Goal: Book appointment/travel/reservation

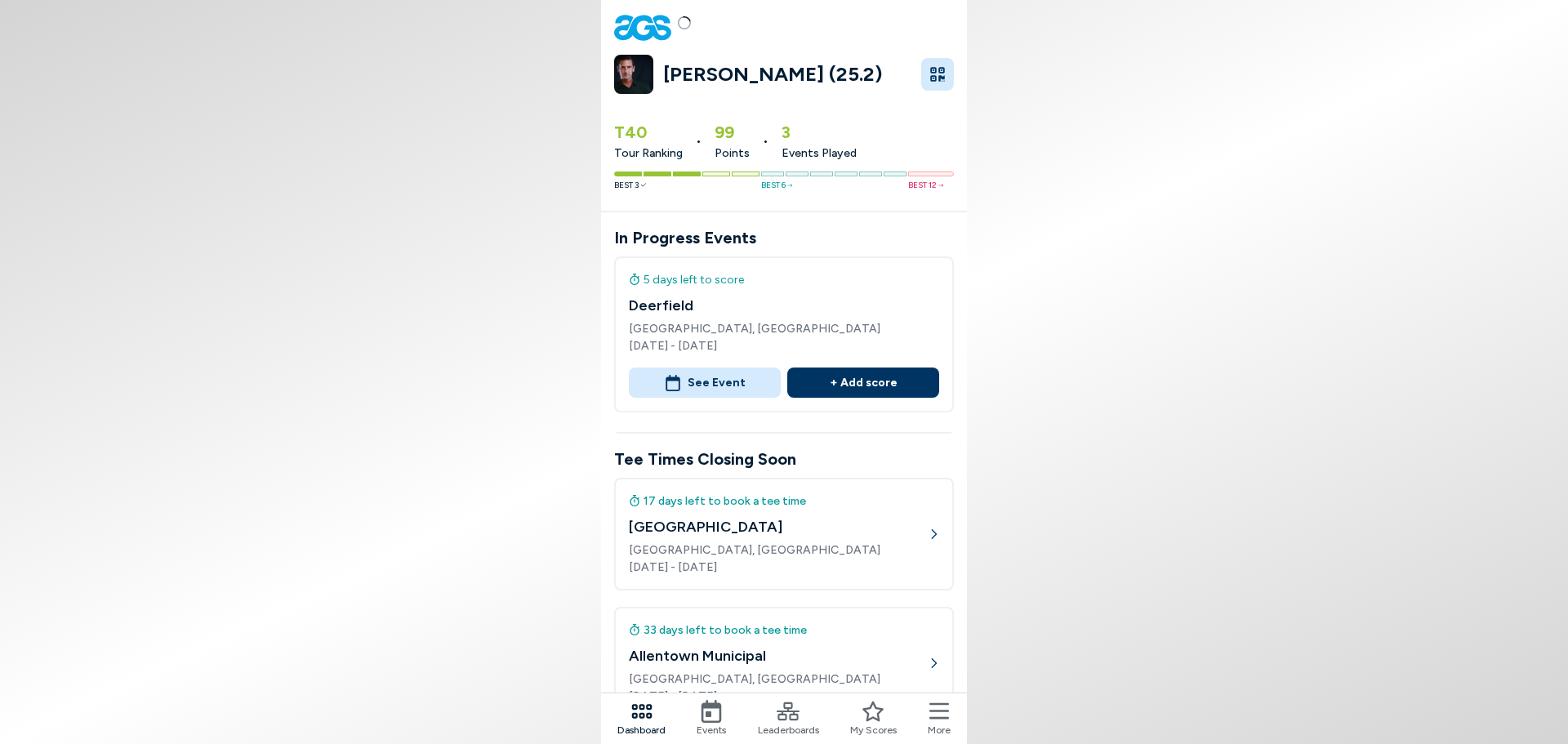
click at [713, 711] on icon at bounding box center [711, 711] width 23 height 23
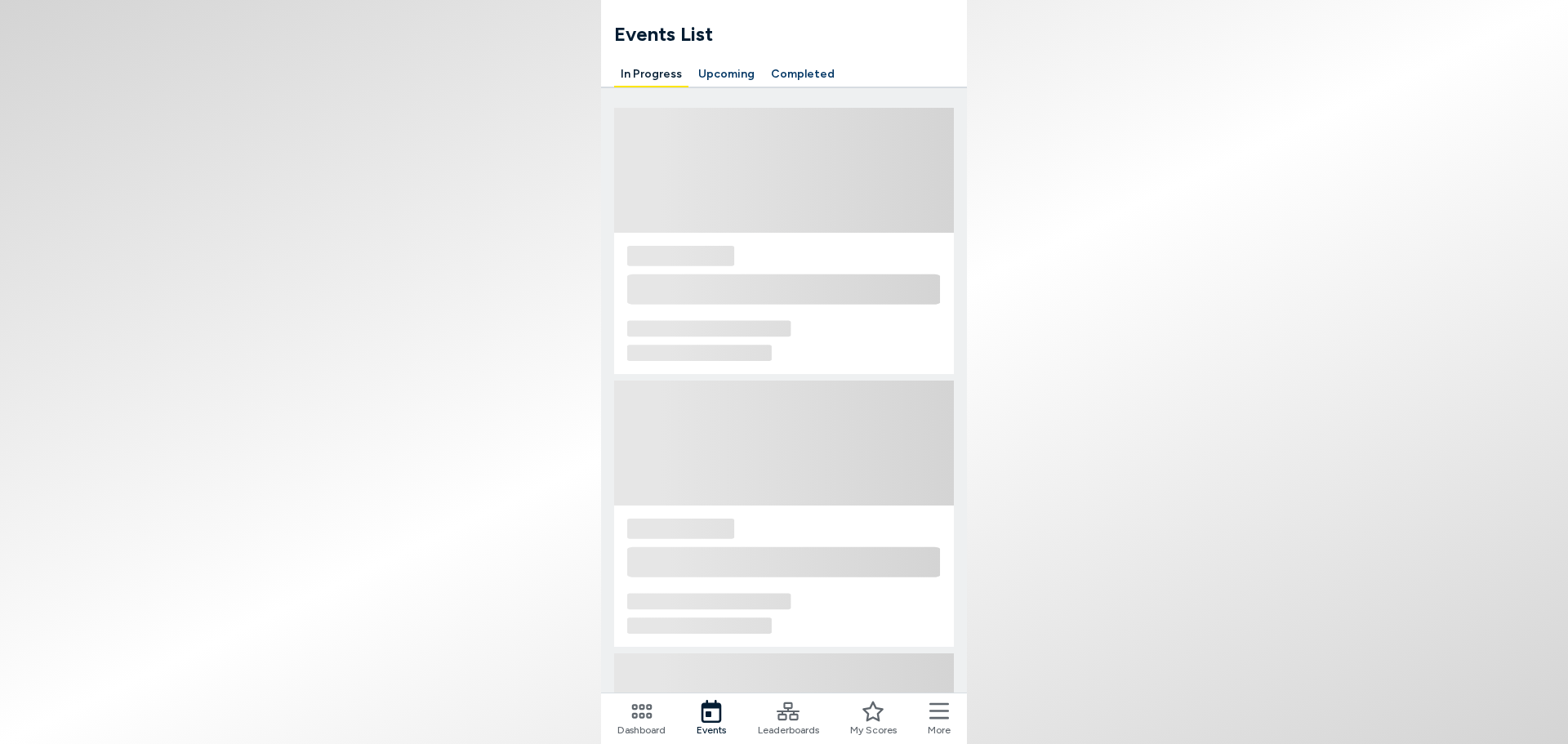
click at [730, 70] on button "Upcoming" at bounding box center [726, 74] width 70 height 25
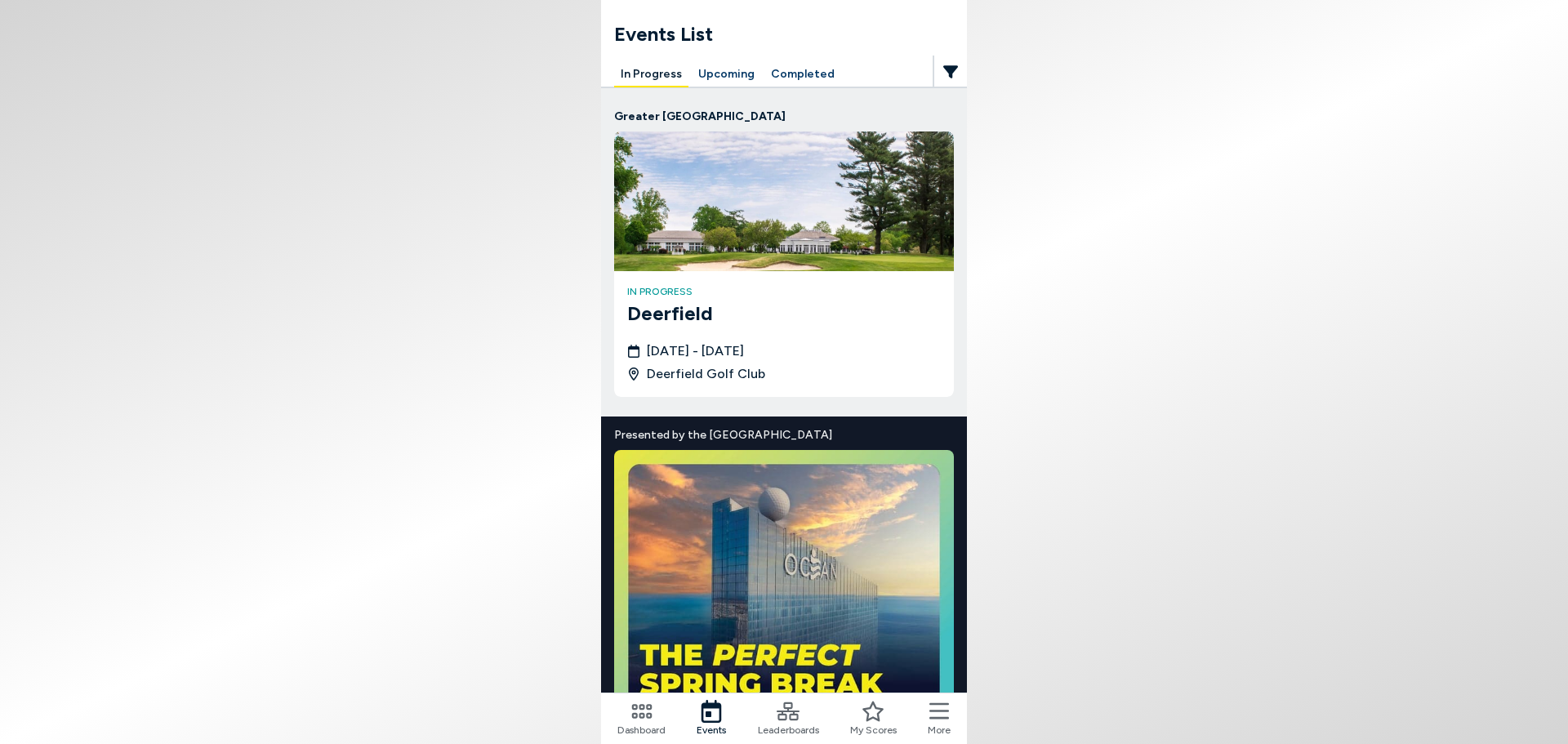
click at [730, 70] on button "Upcoming" at bounding box center [726, 74] width 70 height 25
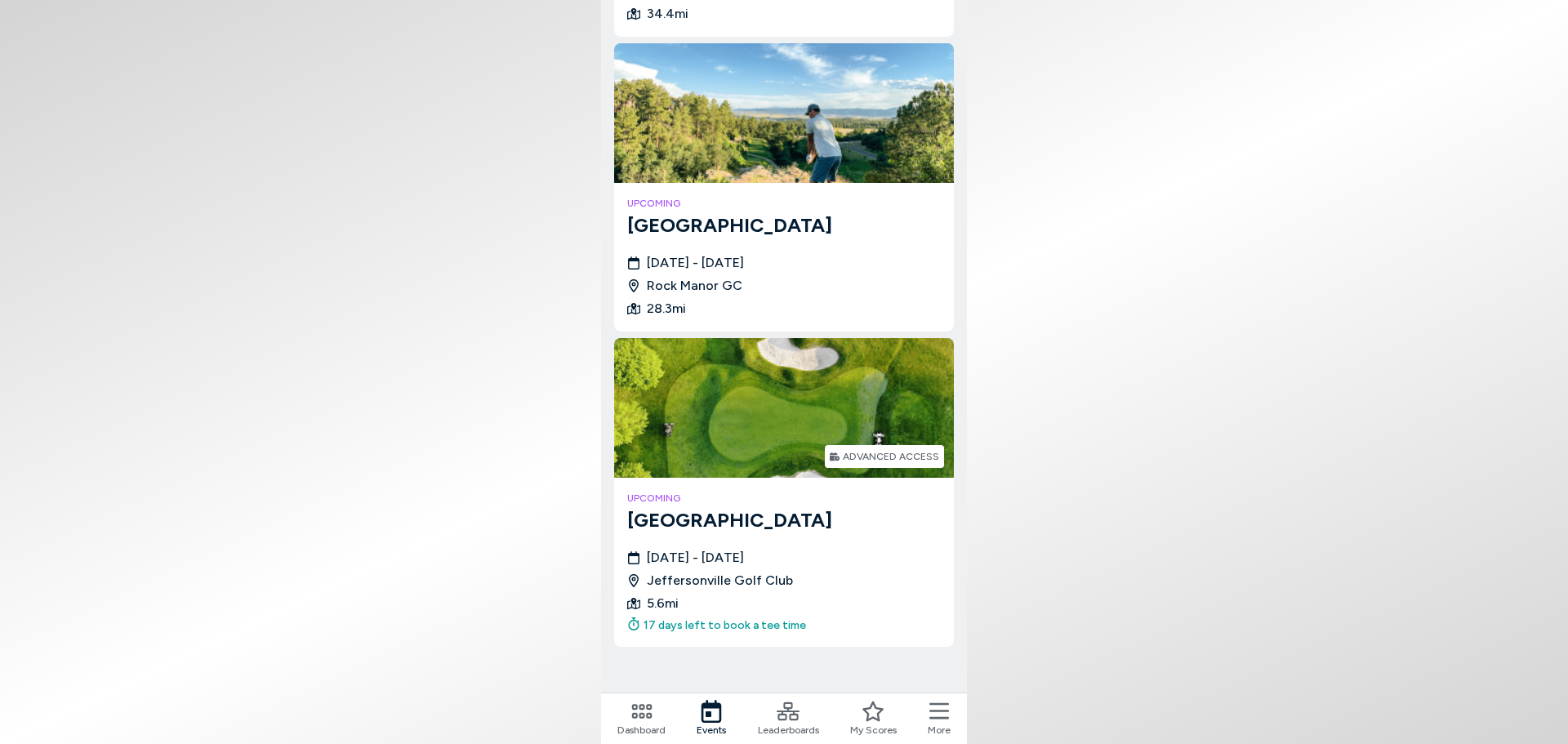
scroll to position [747, 0]
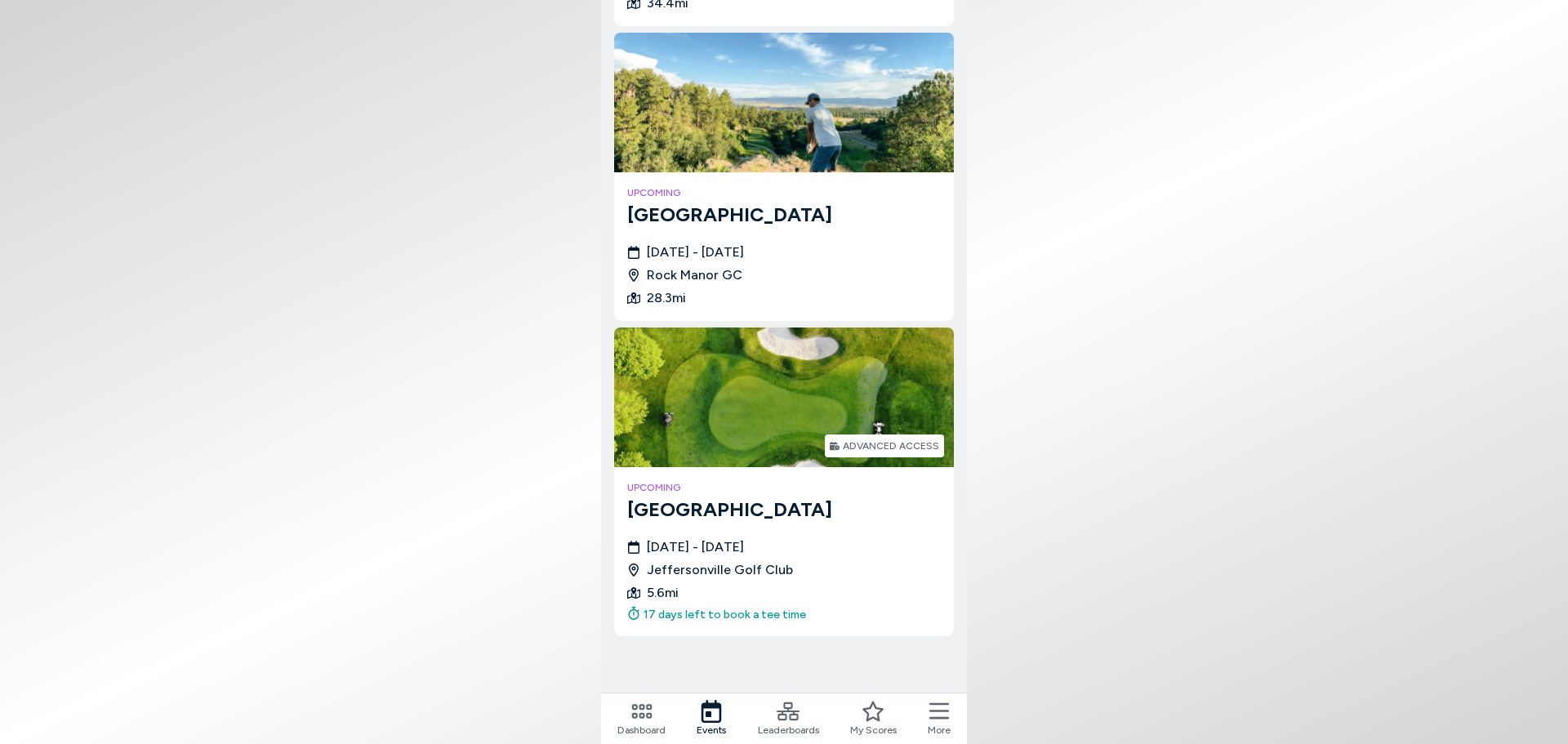
click at [731, 599] on div "[DATE] - [DATE][GEOGRAPHIC_DATA] 5.6 mi 17 days left to book a tee time" at bounding box center [784, 580] width 313 height 86
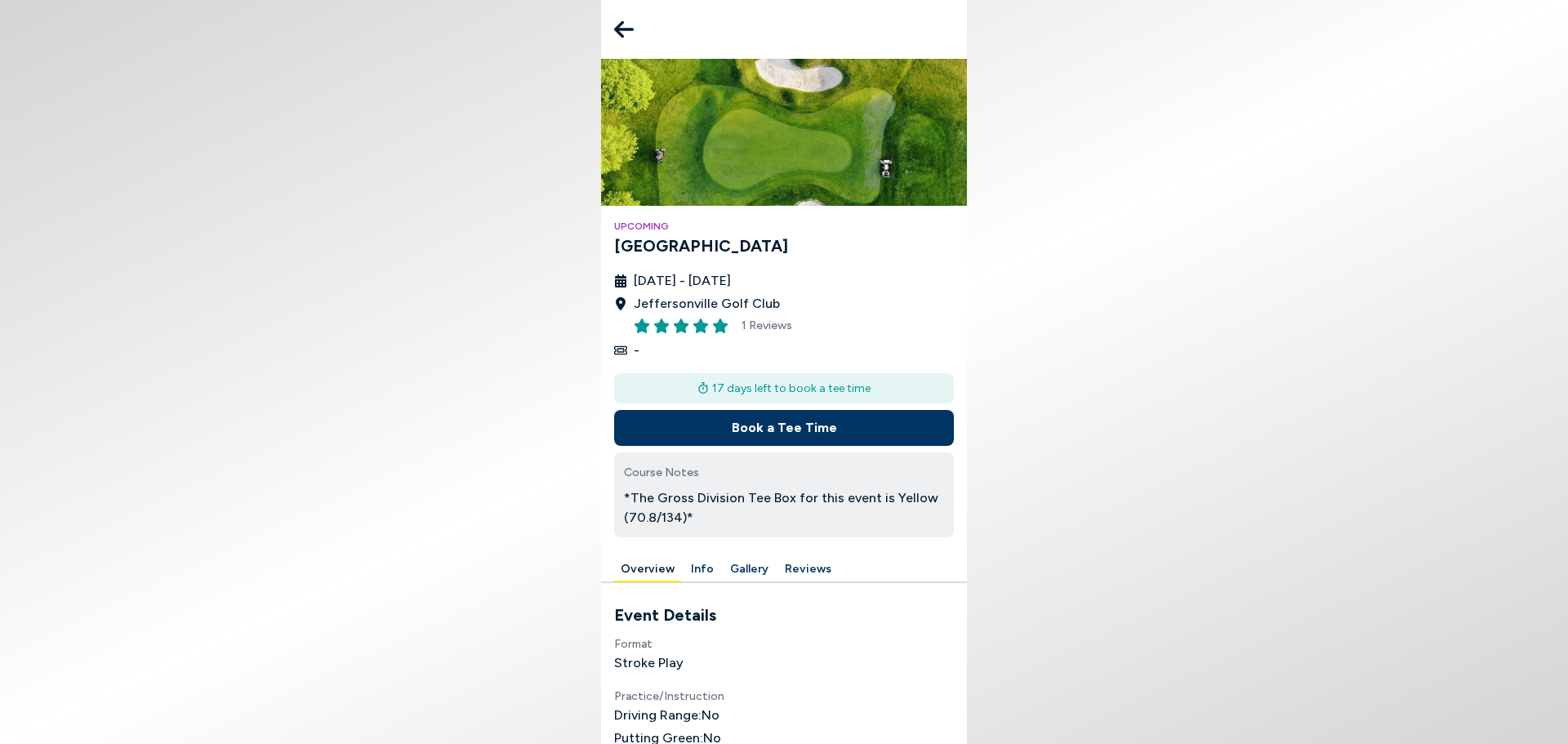
click at [735, 425] on button "Book a Tee Time" at bounding box center [784, 428] width 340 height 36
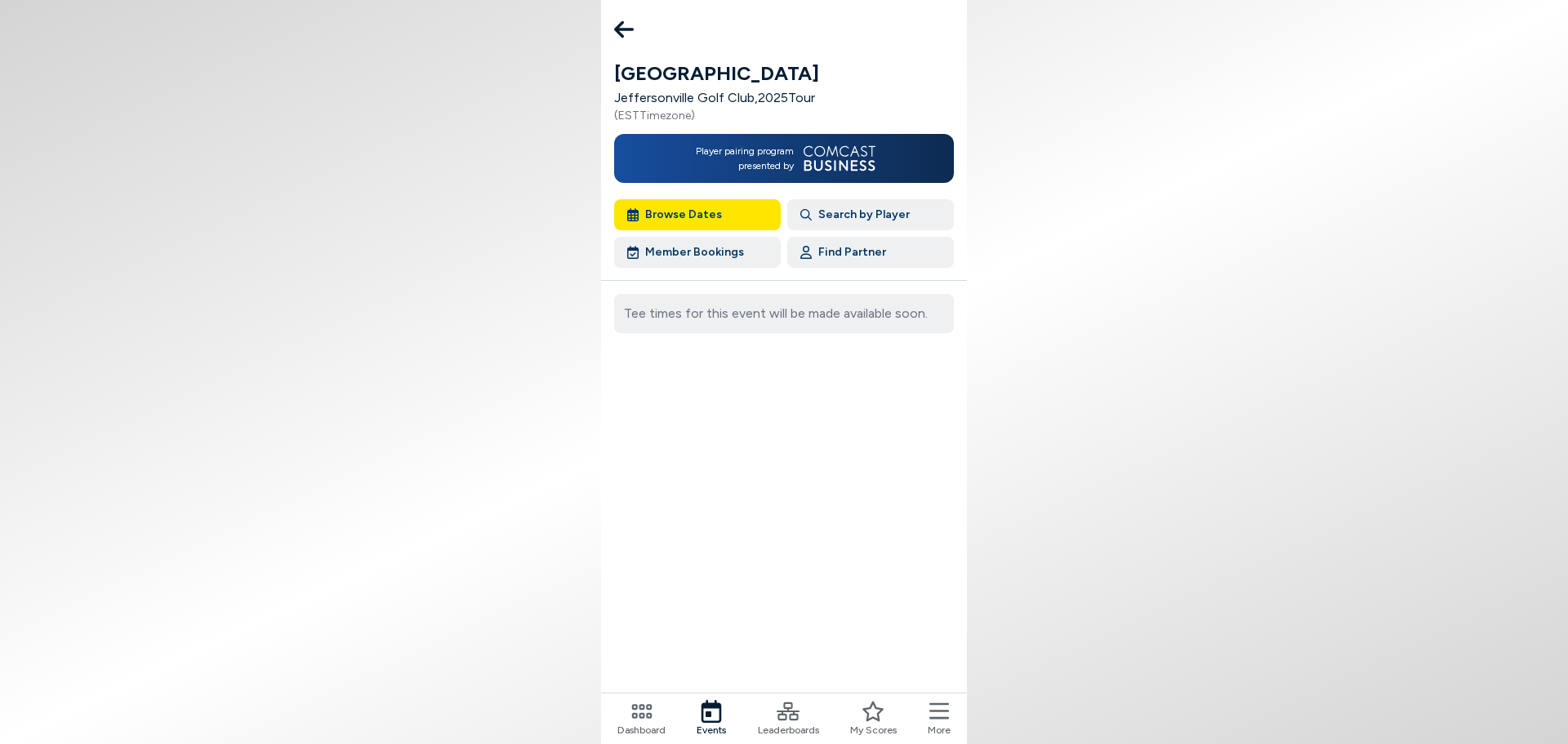
click at [691, 207] on button "Browse Dates" at bounding box center [697, 214] width 167 height 31
click at [673, 207] on button "Browse Dates" at bounding box center [697, 214] width 167 height 31
click at [632, 36] on icon at bounding box center [624, 29] width 20 height 33
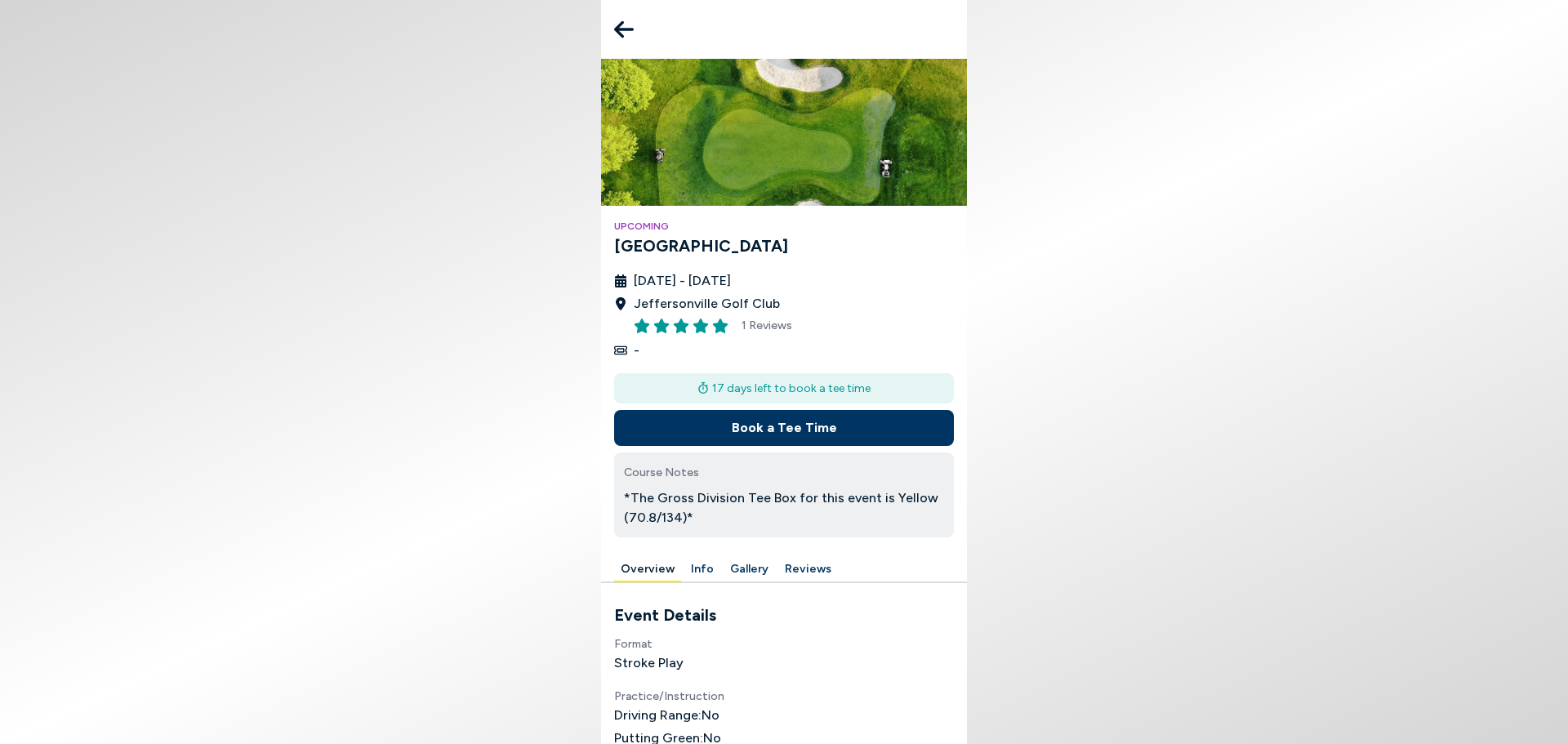
click at [632, 36] on icon at bounding box center [624, 29] width 20 height 33
